Goal: Task Accomplishment & Management: Use online tool/utility

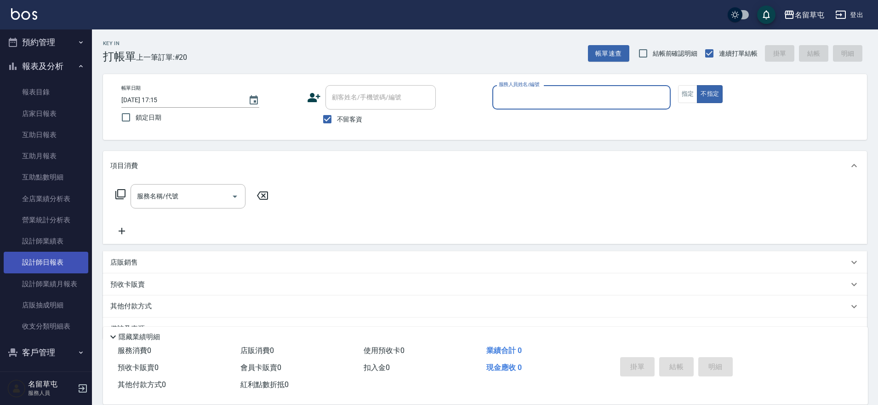
scroll to position [184, 0]
click at [49, 258] on link "設計師日報表" at bounding box center [46, 260] width 85 height 21
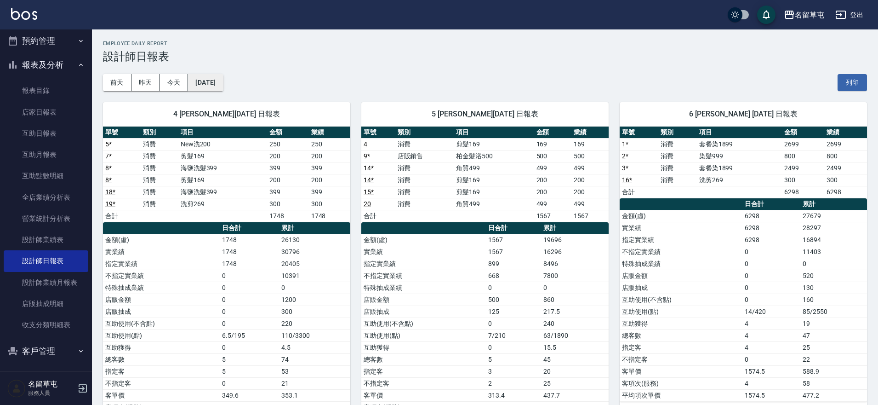
click at [204, 79] on button "[DATE]" at bounding box center [205, 82] width 35 height 17
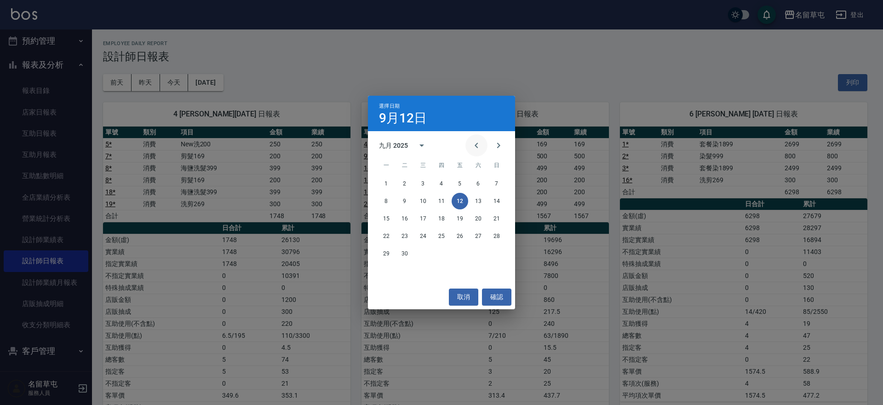
click at [475, 143] on icon "Previous month" at bounding box center [476, 145] width 11 height 11
click at [476, 236] on button "24" at bounding box center [478, 236] width 17 height 17
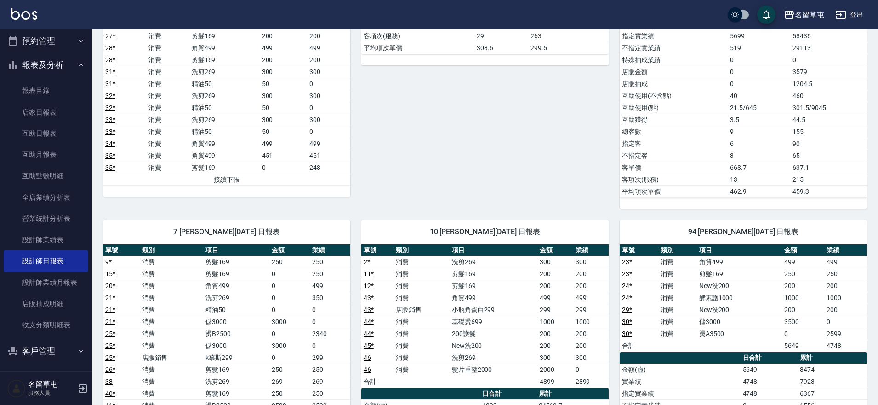
scroll to position [460, 0]
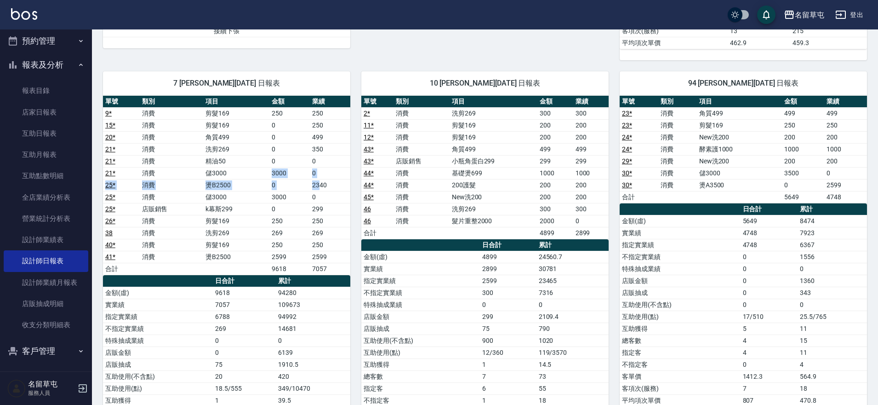
drag, startPoint x: 320, startPoint y: 183, endPoint x: 253, endPoint y: 176, distance: 67.0
click at [253, 176] on tbody "9 * 消費 剪髮169 250 250 15 * 消費 剪髮169 0 250 20 * 消費 角質499 0 499 21 * 消費 洗剪269 0 35…" at bounding box center [226, 190] width 247 height 167
drag, startPoint x: 334, startPoint y: 252, endPoint x: 166, endPoint y: 253, distance: 168.3
click at [166, 253] on tr "41 * 消費 燙B2500 2599 2599" at bounding box center [226, 257] width 247 height 12
click at [238, 227] on td "洗剪269" at bounding box center [236, 233] width 66 height 12
